Goal: Task Accomplishment & Management: Use online tool/utility

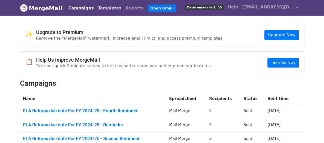
click at [96, 7] on link "Templates" at bounding box center [110, 8] width 28 height 10
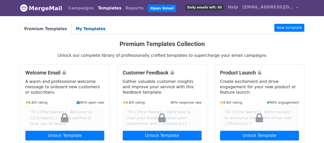
click at [91, 28] on link "My Templates" at bounding box center [90, 29] width 38 height 10
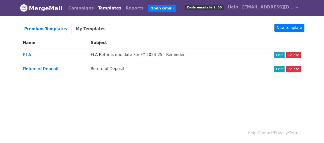
click at [139, 93] on body "MergeMail Campaigns Templates Reports Open Gmail Daily emails left: 50 Help csr…" at bounding box center [162, 50] width 324 height 101
click at [283, 28] on link "New template" at bounding box center [289, 28] width 30 height 8
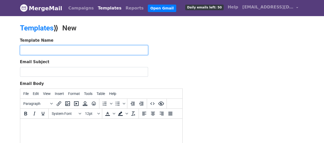
click at [93, 51] on input "text" at bounding box center [84, 50] width 128 height 10
type input "Change in the Communication"
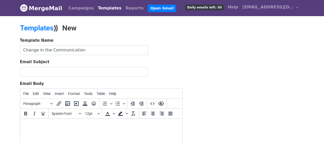
click at [195, 67] on div "Template Name Change in the Communication Email Subject Email Body File Edit Vi…" at bounding box center [162, 128] width 292 height 180
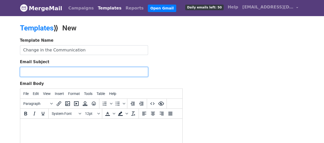
click at [71, 71] on input "Email Subject" at bounding box center [84, 72] width 128 height 10
paste input "Important Update: New Communication Channel for RRK CS Office"
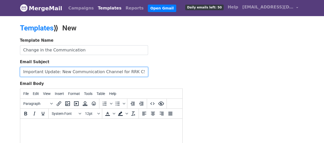
type input "Important Update: New Communication Channel for RRK CS Office"
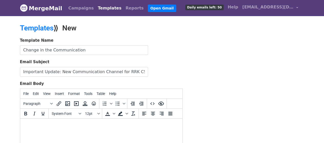
click at [187, 72] on div "Template Name Change in the Communication Email Subject Important Update: New C…" at bounding box center [162, 128] width 292 height 180
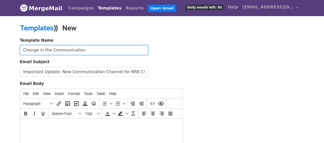
click at [94, 51] on input "Change in the Communication" at bounding box center [84, 50] width 128 height 10
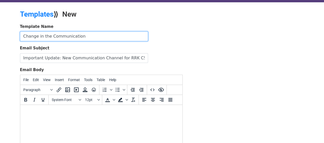
scroll to position [26, 0]
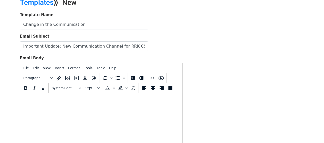
click at [71, 107] on html at bounding box center [101, 100] width 162 height 14
paste body
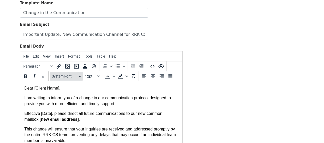
scroll to position [29, 0]
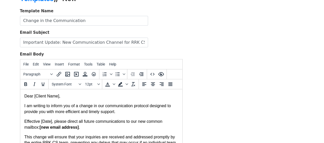
click at [58, 97] on span "Dear [Client Name]," at bounding box center [42, 96] width 36 height 4
click at [44, 97] on span "Dear Vlude," at bounding box center [35, 96] width 22 height 4
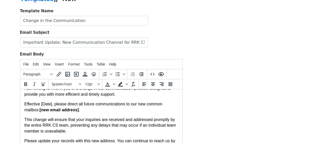
scroll to position [26, 0]
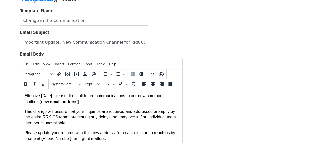
click at [80, 115] on span "This change will ensure that your inquiries are received and addressed promptly…" at bounding box center [99, 117] width 151 height 16
click at [78, 104] on strong "[new email address]" at bounding box center [58, 102] width 39 height 4
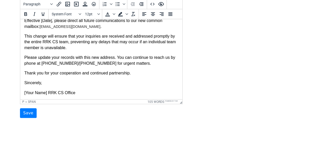
scroll to position [102, 0]
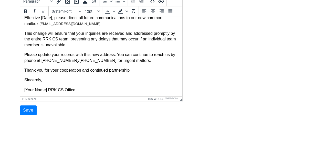
click at [74, 94] on html "Dear Valued Client, I am writing to inform you of a change in our communication…" at bounding box center [101, 41] width 162 height 111
click at [76, 90] on p "[Your Name] RRK CS Office" at bounding box center [101, 90] width 154 height 6
drag, startPoint x: 46, startPoint y: 90, endPoint x: 20, endPoint y: 105, distance: 30.4
click at [20, 90] on html "Dear Valued Client, I am writing to inform you of a change in our communication…" at bounding box center [101, 41] width 162 height 111
click at [54, 143] on html "MergeMail Campaigns Templates Reports Open Gmail Daily emails left: 50 Help csr…" at bounding box center [162, 27] width 324 height 259
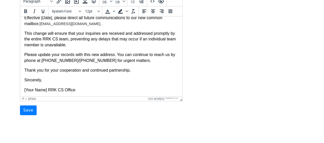
click at [98, 80] on p "Sincerely," at bounding box center [101, 80] width 154 height 6
click at [47, 91] on span "[Your Name] RRK CS Office" at bounding box center [49, 90] width 51 height 4
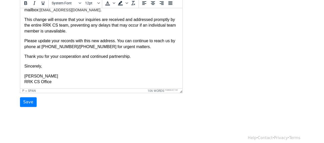
scroll to position [115, 0]
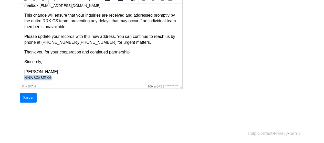
drag, startPoint x: 52, startPoint y: 79, endPoint x: 34, endPoint y: 78, distance: 18.7
click at [20, 75] on html "Dear Valued Client, I am writing to inform you of a change in our communication…" at bounding box center [101, 25] width 162 height 117
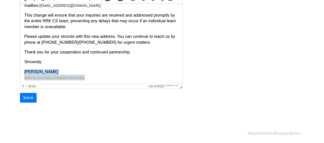
drag, startPoint x: 96, startPoint y: 77, endPoint x: 29, endPoint y: 74, distance: 66.9
click at [20, 72] on html "Dear Valued Client, I am writing to inform you of a change in our communication…" at bounding box center [101, 25] width 162 height 117
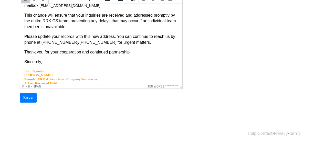
scroll to position [40, 0]
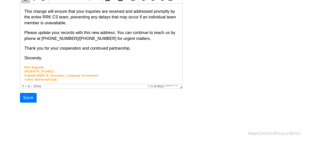
click at [85, 81] on p "A Peer Reviewed Unit |" at bounding box center [101, 80] width 154 height 4
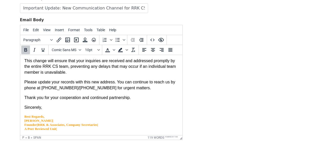
scroll to position [115, 0]
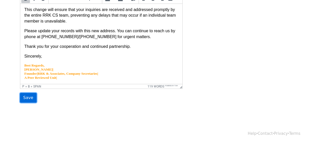
click at [27, 98] on input "Save" at bounding box center [28, 98] width 17 height 10
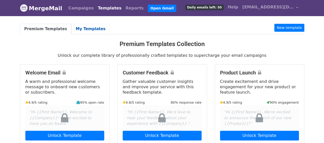
click at [74, 27] on link "My Templates" at bounding box center [90, 29] width 38 height 10
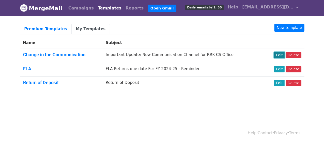
click at [282, 56] on link "Edit" at bounding box center [279, 55] width 10 height 6
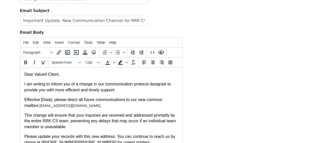
click at [51, 98] on span "Effective [Date], please direct all future communications to our new common mai…" at bounding box center [93, 103] width 138 height 10
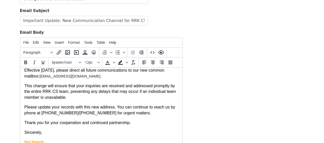
scroll to position [23, 0]
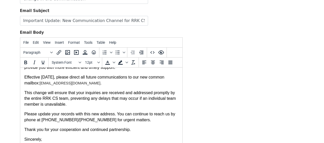
click at [94, 107] on p "This change will ensure that your inquiries are received and addressed promptly…" at bounding box center [101, 98] width 154 height 17
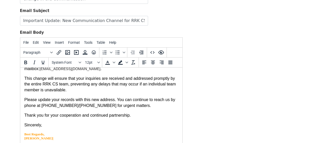
scroll to position [48, 0]
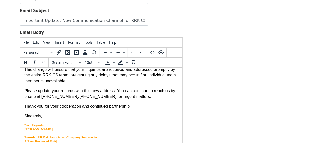
click at [134, 95] on p "Please update your records with this new address. You can continue to reach us …" at bounding box center [101, 94] width 154 height 12
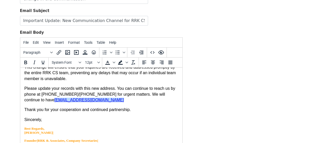
click at [147, 94] on span "Please update your records with this new address. You can continue to reach us …" at bounding box center [99, 94] width 151 height 16
click at [88, 102] on p "Please update your records with this new address. You can continue to reach us …" at bounding box center [101, 94] width 154 height 17
click at [93, 102] on p "Please update your records with this new address. You can continue to reach us …" at bounding box center [101, 94] width 154 height 17
click at [95, 102] on p "Please update your records with this new address. You can continue to reach us …" at bounding box center [101, 94] width 154 height 17
click at [123, 92] on span "Please update your records with this new address. You can continue to reach us …" at bounding box center [99, 94] width 151 height 16
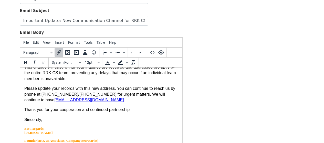
click at [85, 102] on p "Please update your records with this new address. You can continue to reach us …" at bounding box center [101, 94] width 154 height 17
click at [93, 102] on p "Please update your records with this new address. You can continue to reach us …" at bounding box center [101, 94] width 154 height 17
click at [95, 103] on p "Please update your records with this new address. You can continue to reach us …" at bounding box center [101, 94] width 154 height 17
click at [91, 103] on body "Dear Valued Client, I am writing to inform you of a change in our communication…" at bounding box center [101, 85] width 154 height 123
click at [113, 102] on p "Please update your records with this new address. You can continue to reach us …" at bounding box center [101, 94] width 154 height 17
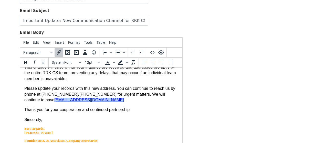
click at [116, 100] on p "Please update your records with this new address. You can continue to reach us …" at bounding box center [101, 94] width 154 height 17
drag, startPoint x: 155, startPoint y: 95, endPoint x: 131, endPoint y: 100, distance: 24.0
click at [154, 95] on span "Please update your records with this new address. You can continue to reach us …" at bounding box center [99, 94] width 151 height 16
click at [111, 103] on body "Dear Valued Client, I am writing to inform you of a change in our communication…" at bounding box center [101, 85] width 154 height 123
click at [109, 100] on p "Please update your records with this new address. You can continue to reach us …" at bounding box center [101, 94] width 154 height 17
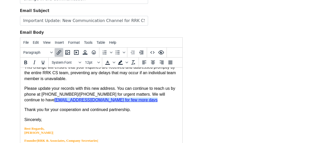
drag, startPoint x: 158, startPoint y: 96, endPoint x: 172, endPoint y: 103, distance: 15.7
click at [158, 96] on span "Please update your records with this new address. You can continue to reach us …" at bounding box center [99, 94] width 151 height 16
drag, startPoint x: 116, startPoint y: 101, endPoint x: 67, endPoint y: 101, distance: 49.7
click at [67, 101] on p "Please update your records with this new address. You can continue to reach us …" at bounding box center [101, 94] width 154 height 17
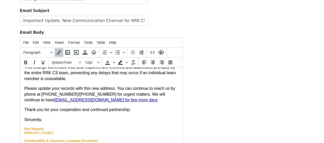
click at [134, 108] on p "Thank you for your cooperation and continued partnership." at bounding box center [101, 110] width 154 height 6
click at [133, 103] on body "Dear Valued Client, I am writing to inform you of a change in our communication…" at bounding box center [101, 85] width 154 height 123
click at [115, 100] on p "Please update your records with this new address. You can continue to reach us …" at bounding box center [101, 94] width 154 height 17
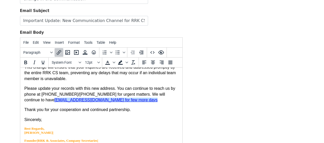
click at [116, 100] on p "Please update your records with this new address. You can continue to reach us …" at bounding box center [101, 94] width 154 height 17
click at [119, 111] on span "Thank you for your cooperation and continued partnership." at bounding box center [77, 110] width 106 height 4
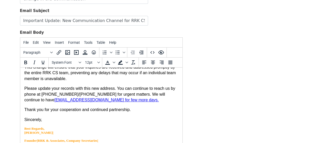
click at [123, 93] on span "Please update your records with this new address. You can continue to reach us …" at bounding box center [99, 94] width 151 height 16
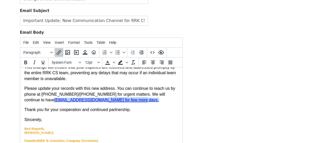
drag, startPoint x: 106, startPoint y: 101, endPoint x: 67, endPoint y: 101, distance: 39.4
click at [67, 101] on p "Please update your records with this new address. You can continue to reach us …" at bounding box center [101, 94] width 154 height 17
click at [125, 63] on span "Background color" at bounding box center [127, 62] width 4 height 9
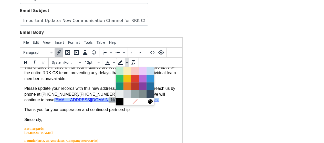
click at [125, 63] on span "Background color" at bounding box center [127, 62] width 4 height 9
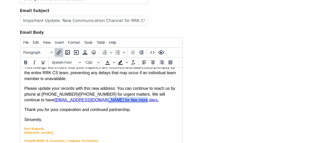
click at [126, 112] on span "Thank you for your cooperation and continued partnership." at bounding box center [77, 110] width 106 height 4
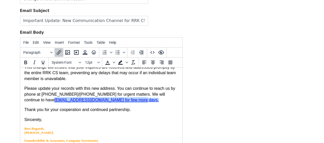
drag, startPoint x: 110, startPoint y: 102, endPoint x: 33, endPoint y: 169, distance: 102.7
click at [20, 103] on html "Dear Valued Client, I am writing to inform you of a change in our communication…" at bounding box center [101, 85] width 162 height 132
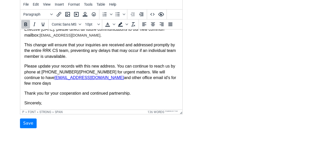
scroll to position [24, 0]
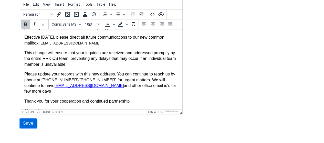
click at [29, 125] on input "Save" at bounding box center [28, 124] width 17 height 10
